Goal: Transaction & Acquisition: Subscribe to service/newsletter

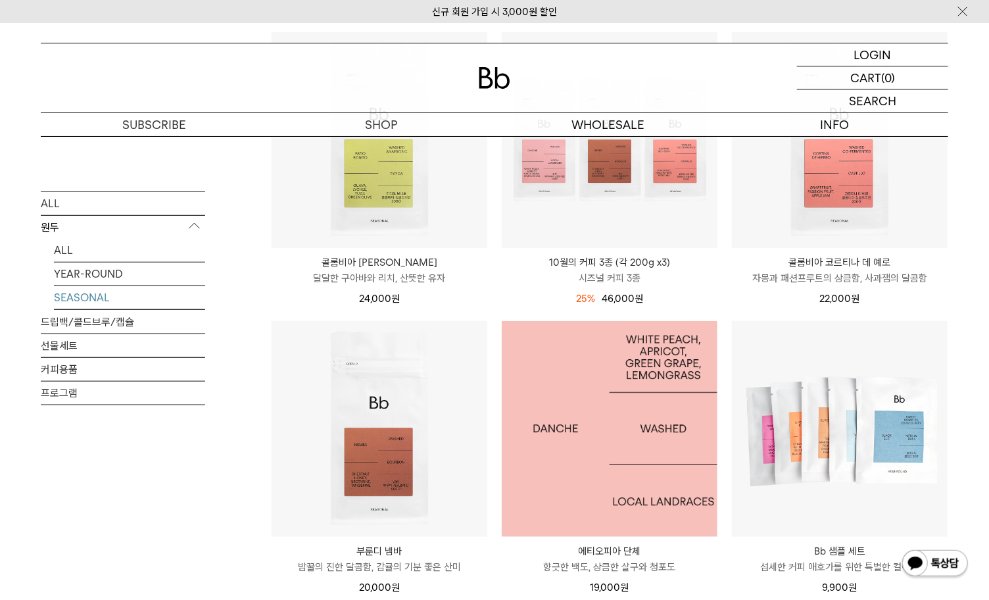
scroll to position [219, 0]
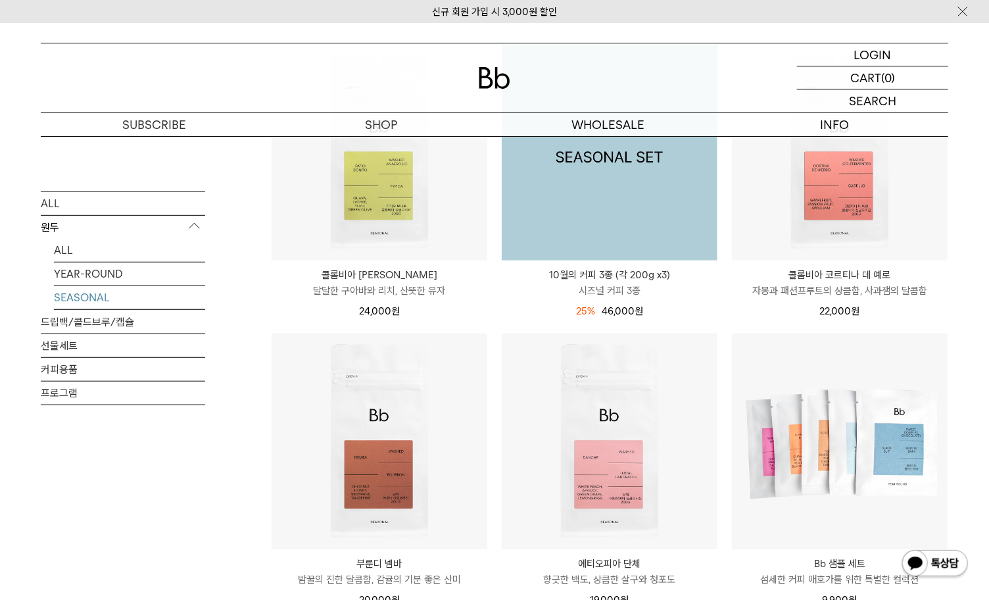
click at [606, 181] on img at bounding box center [610, 153] width 216 height 216
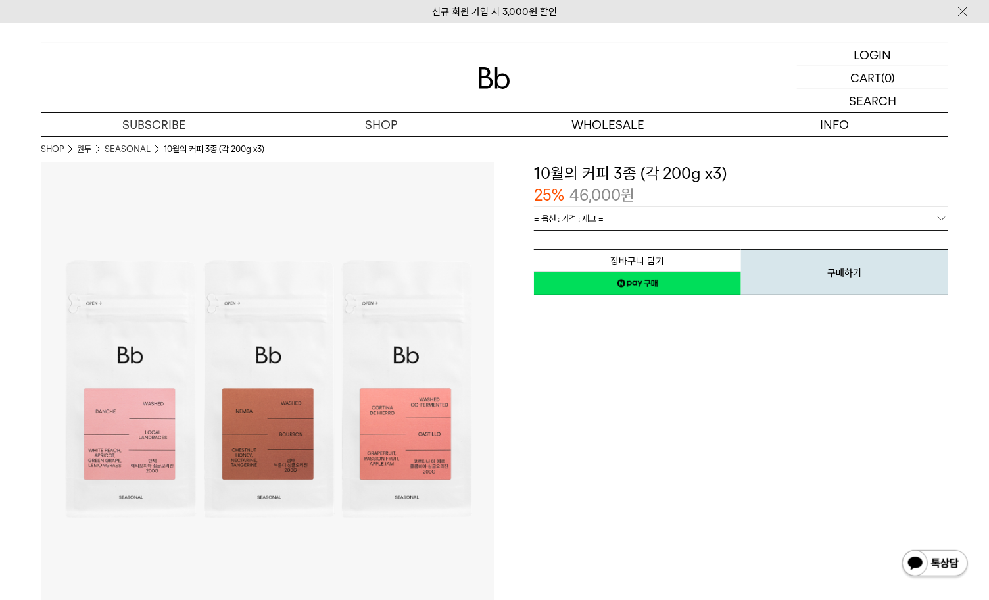
click at [631, 211] on link "= 옵션 : 가격 : 재고 =" at bounding box center [741, 218] width 414 height 23
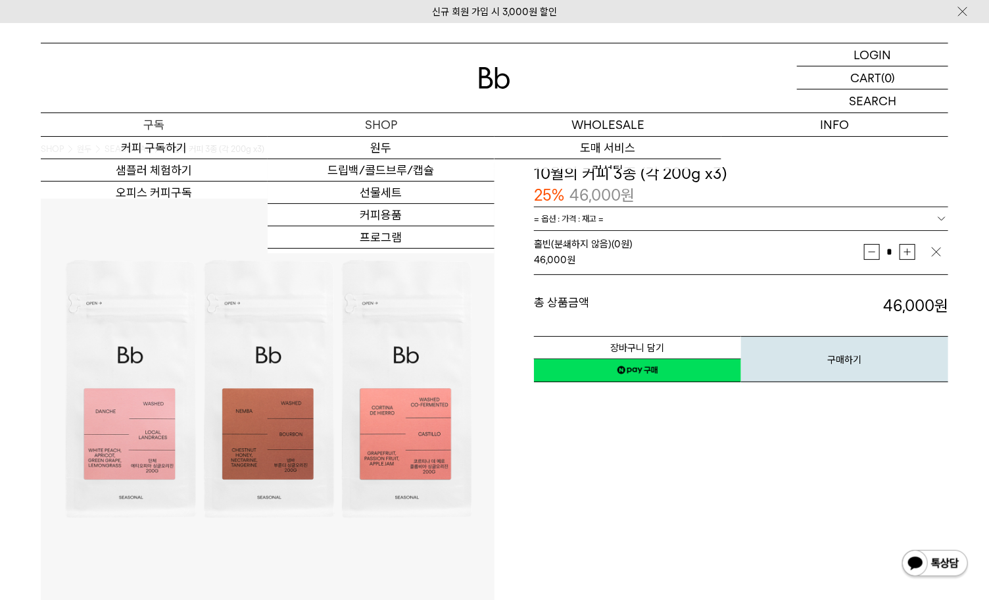
click at [175, 129] on p "구독" at bounding box center [154, 124] width 227 height 23
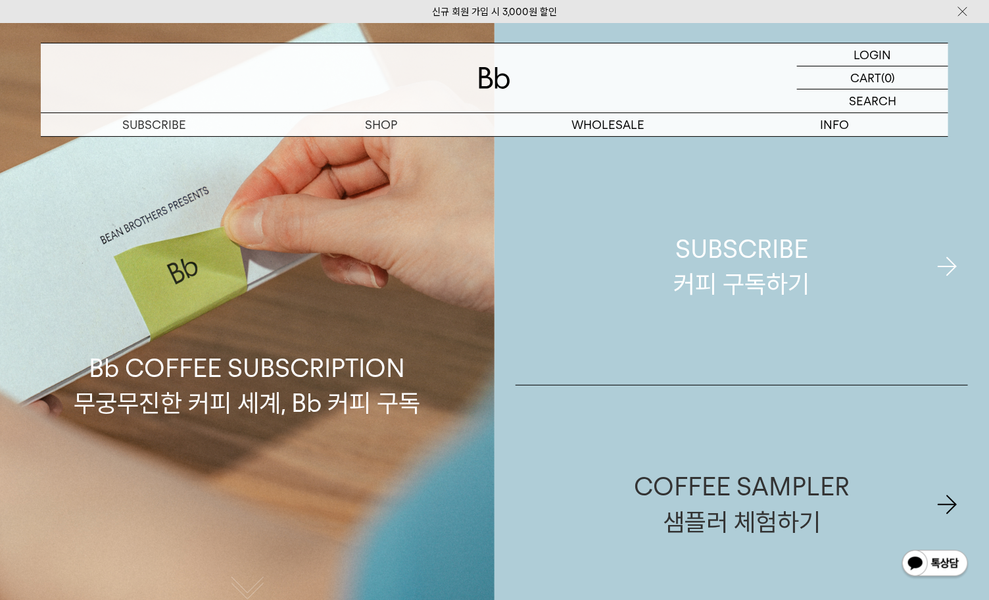
click at [647, 292] on link "SUBSCRIBE 커피 구독하기" at bounding box center [742, 266] width 453 height 237
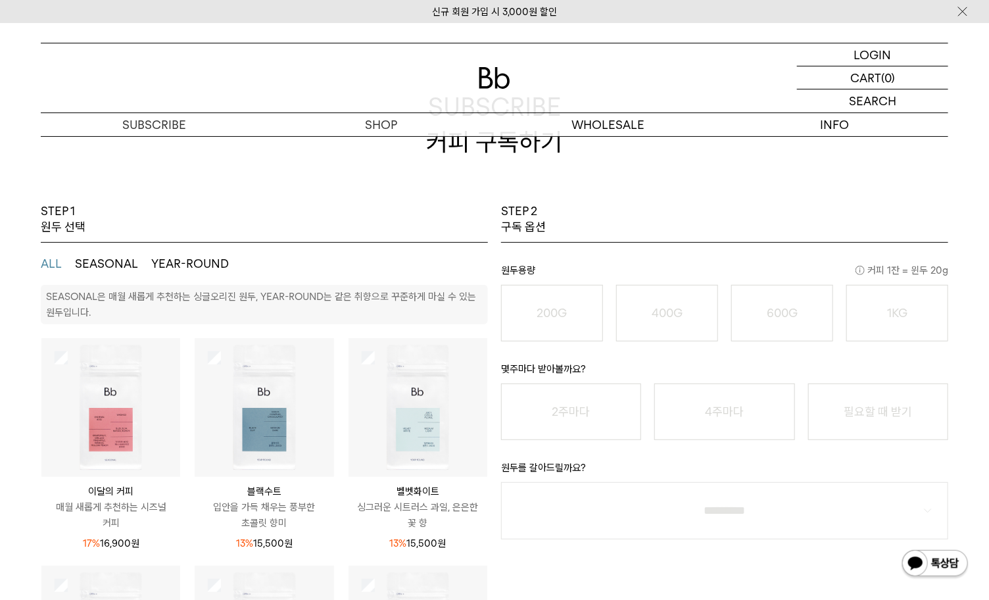
scroll to position [219, 0]
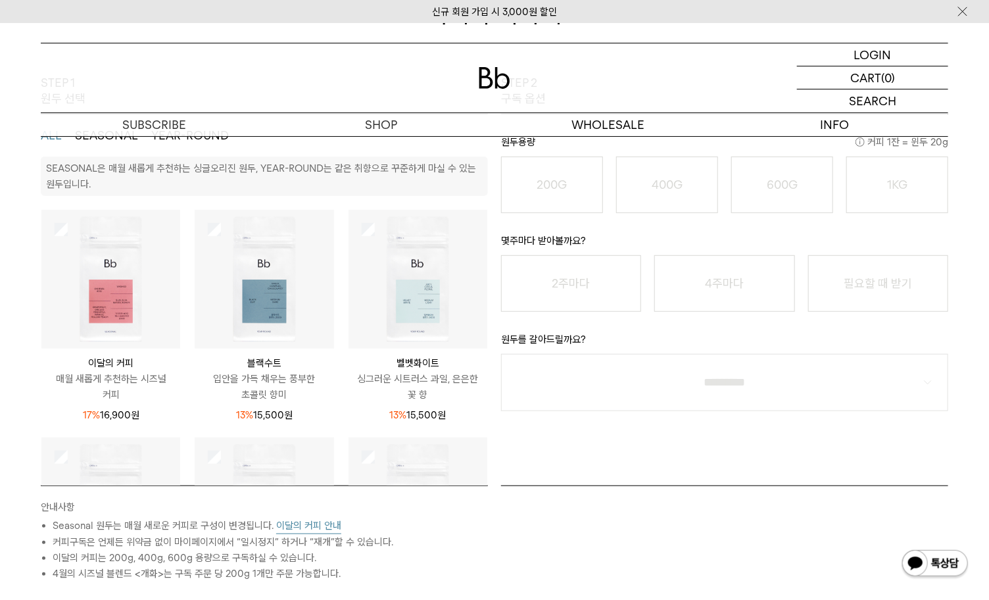
click at [51, 233] on img at bounding box center [110, 279] width 139 height 139
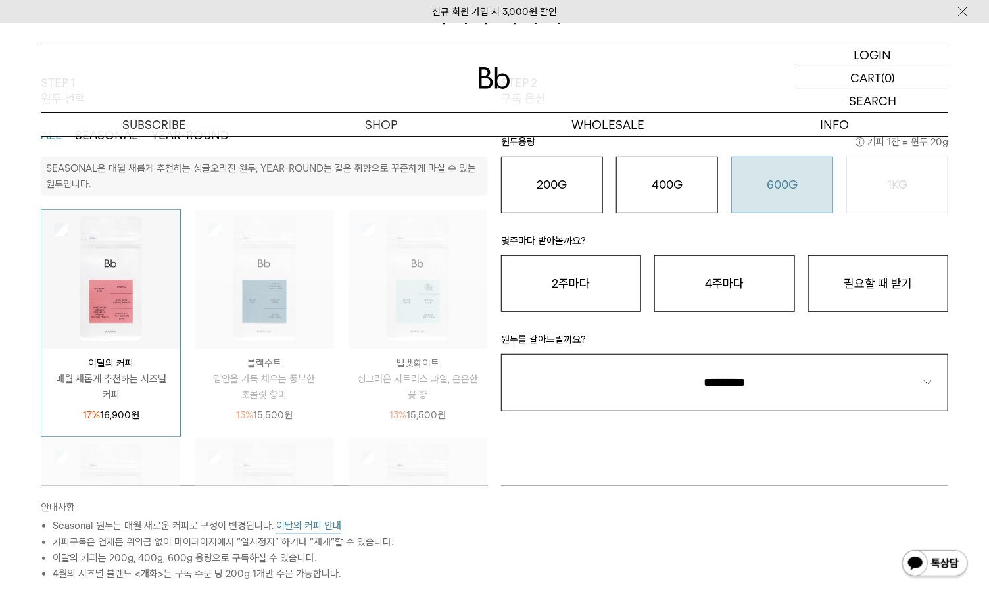
click at [788, 193] on button "600G 43,000 원" at bounding box center [782, 185] width 102 height 57
click at [893, 283] on button "필요할 때 받기" at bounding box center [878, 283] width 140 height 57
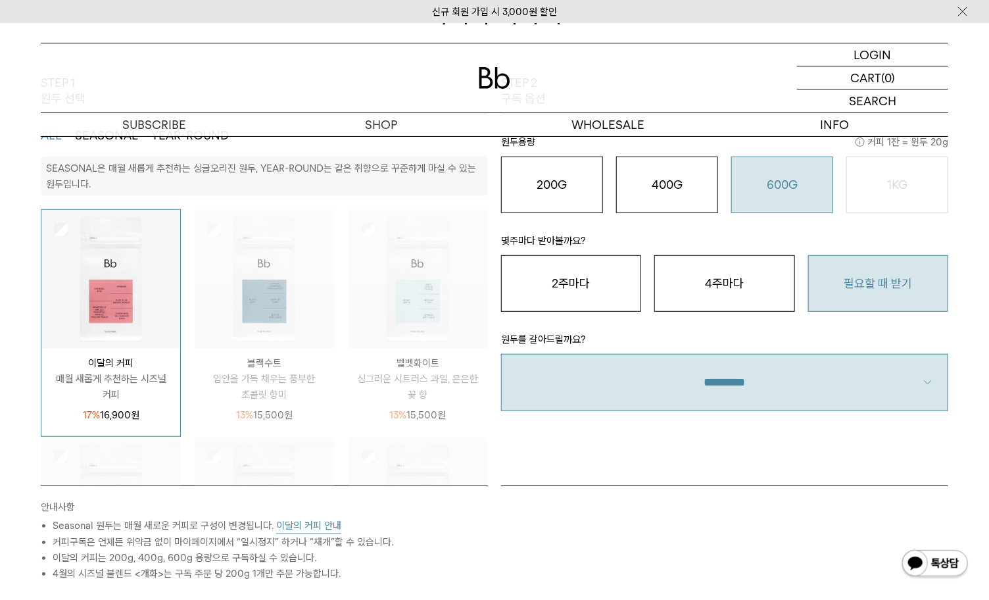
drag, startPoint x: 748, startPoint y: 366, endPoint x: 714, endPoint y: 405, distance: 51.7
click at [747, 367] on select "**********" at bounding box center [724, 382] width 447 height 57
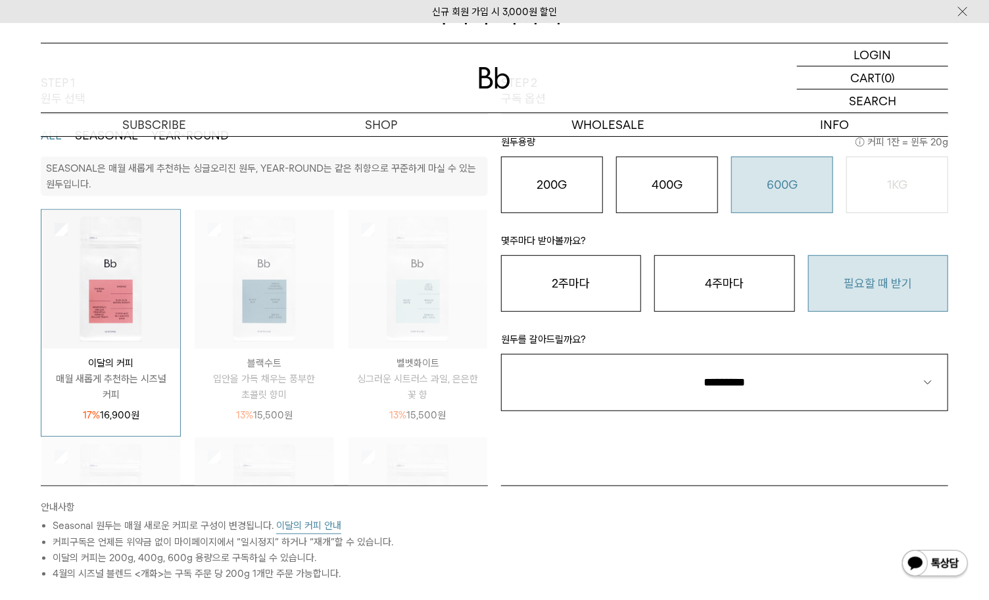
select select "**"
click at [501, 354] on select "**********" at bounding box center [724, 382] width 447 height 57
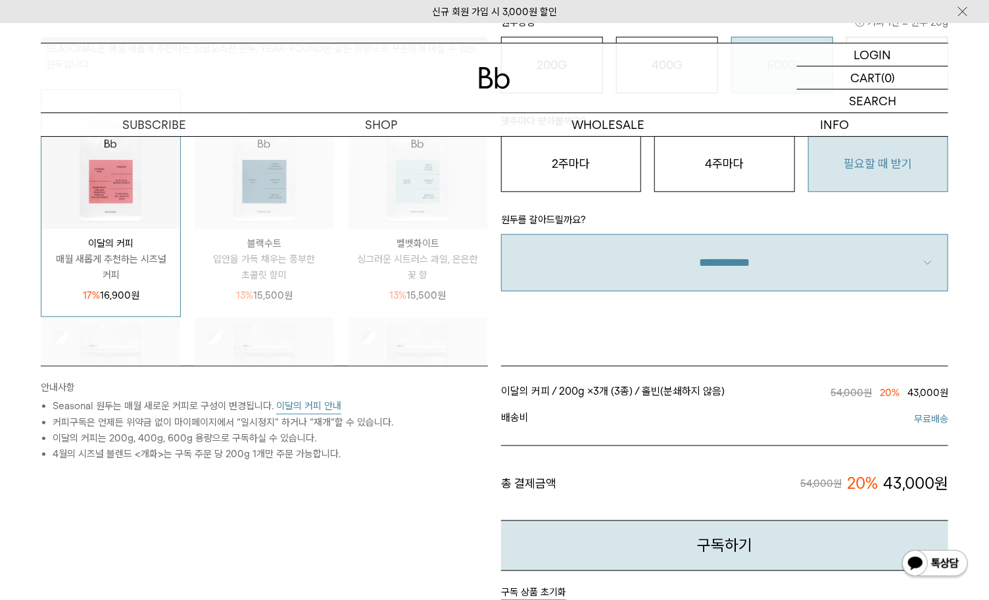
scroll to position [365, 0]
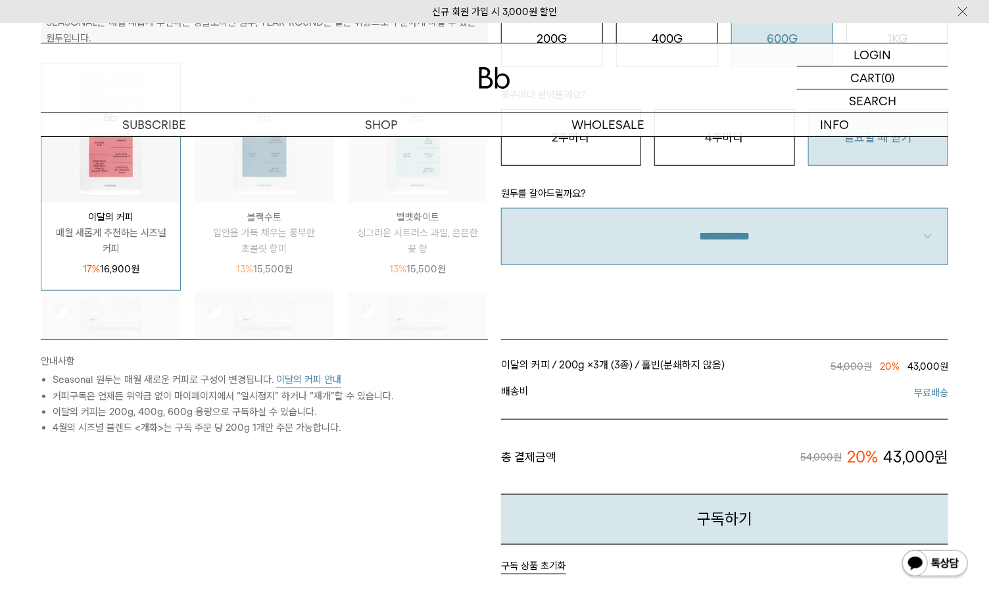
click at [310, 378] on button "이달의 커피 안내" at bounding box center [308, 380] width 65 height 16
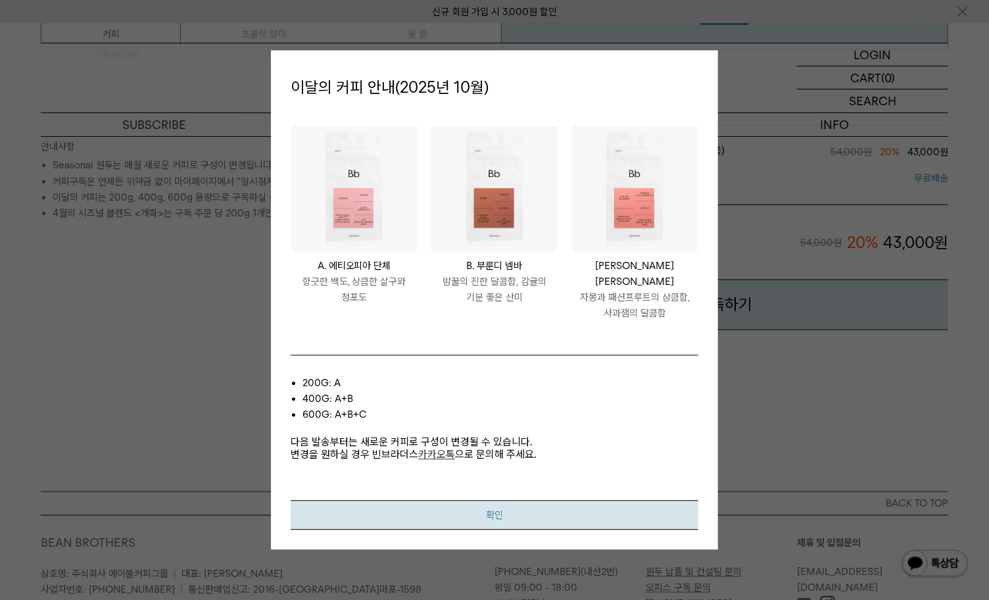
scroll to position [584, 0]
click at [445, 510] on button "확인" at bounding box center [495, 515] width 408 height 30
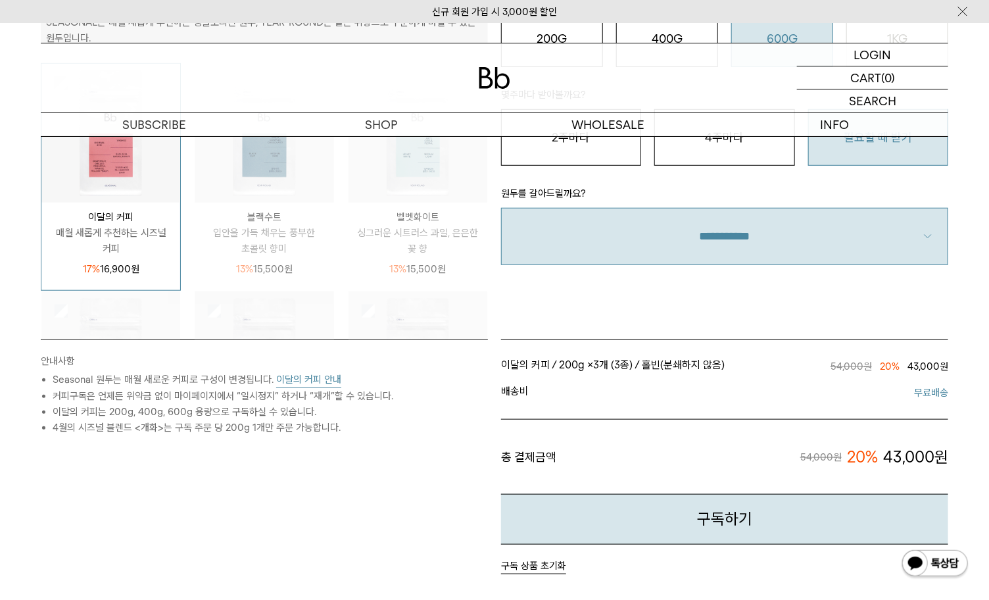
scroll to position [438, 0]
